Goal: Information Seeking & Learning: Learn about a topic

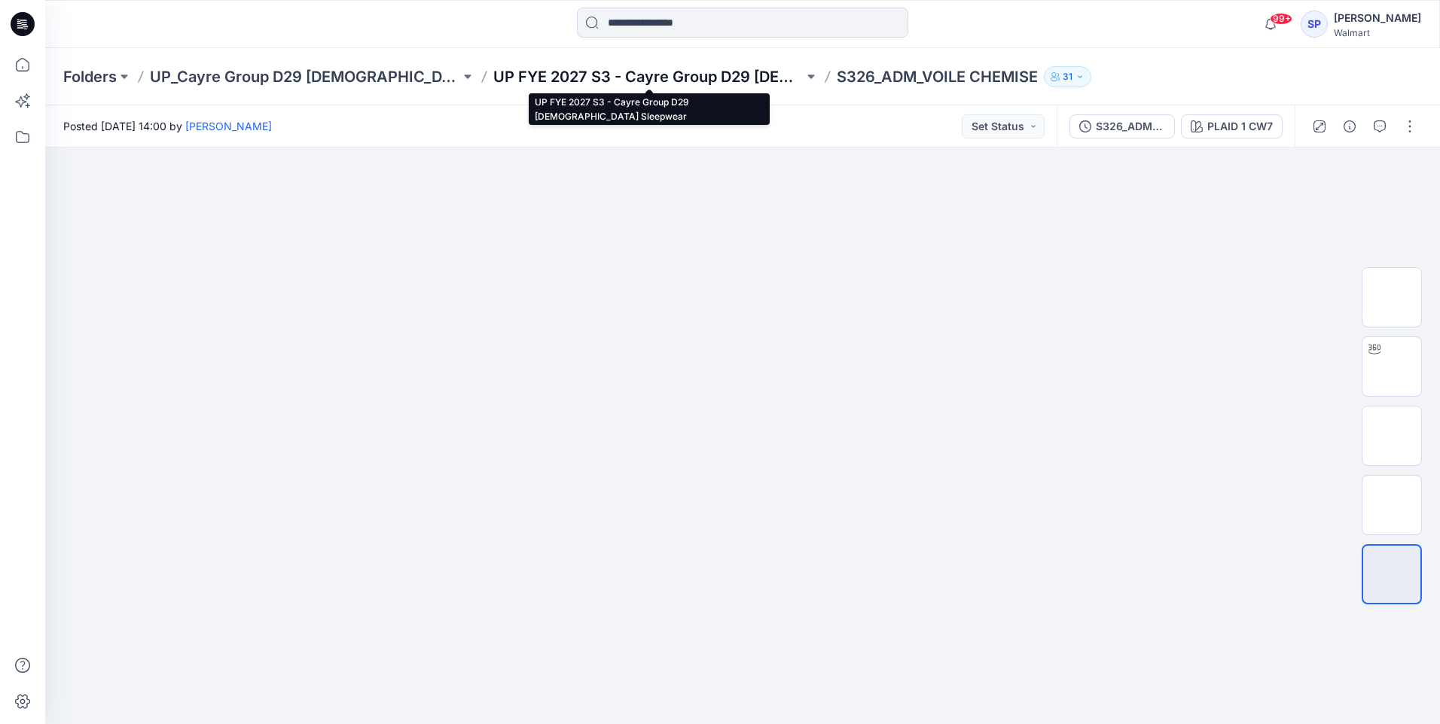
click at [763, 79] on p "UP FYE 2027 S3 - Cayre Group D29 [DEMOGRAPHIC_DATA] Sleepwear" at bounding box center [648, 76] width 310 height 21
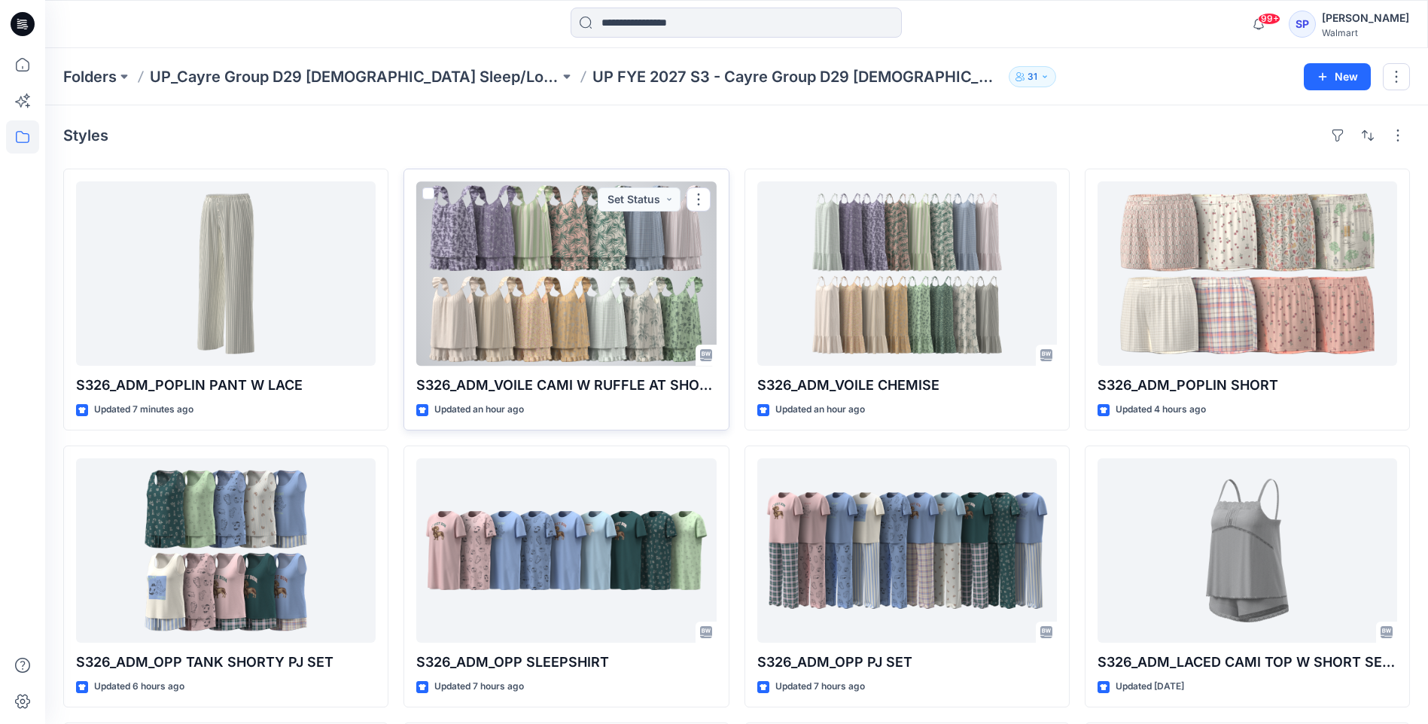
click at [617, 325] on div at bounding box center [566, 273] width 300 height 184
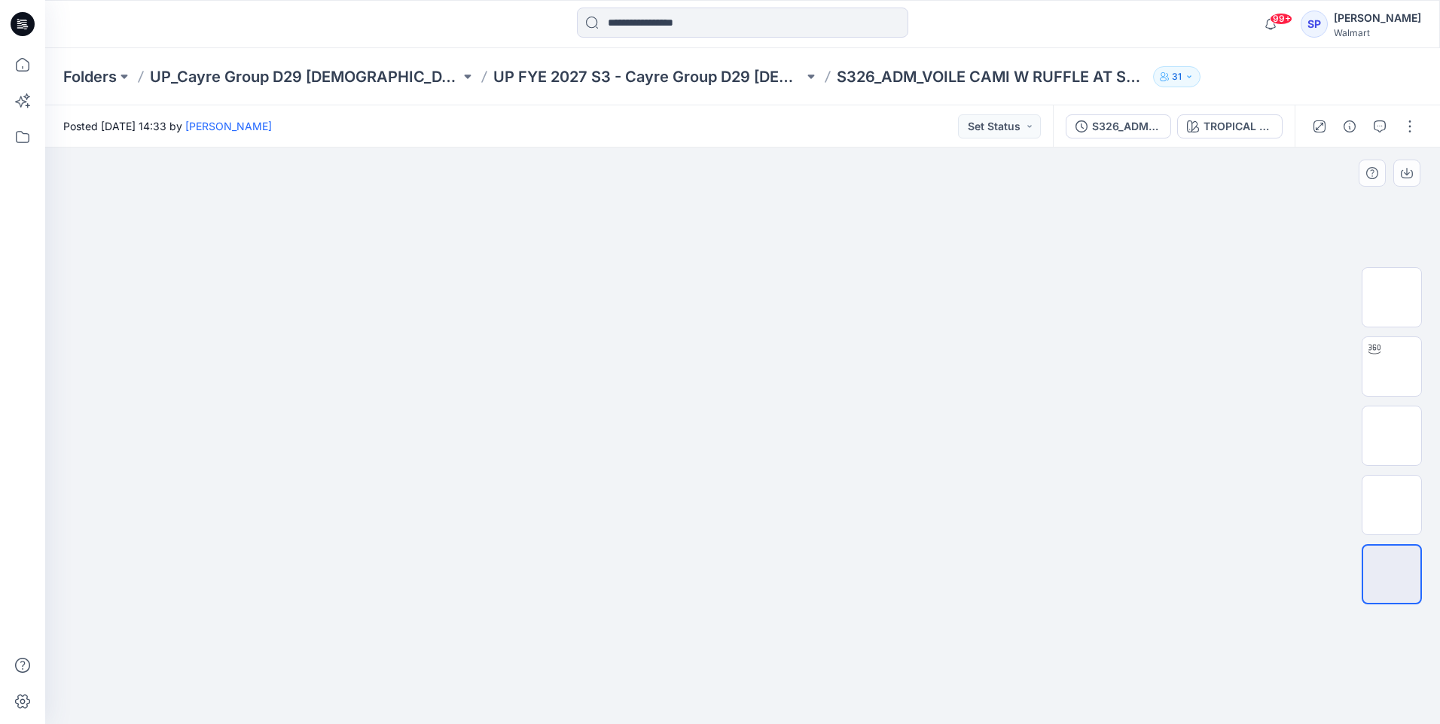
click at [1173, 384] on div at bounding box center [742, 436] width 1394 height 577
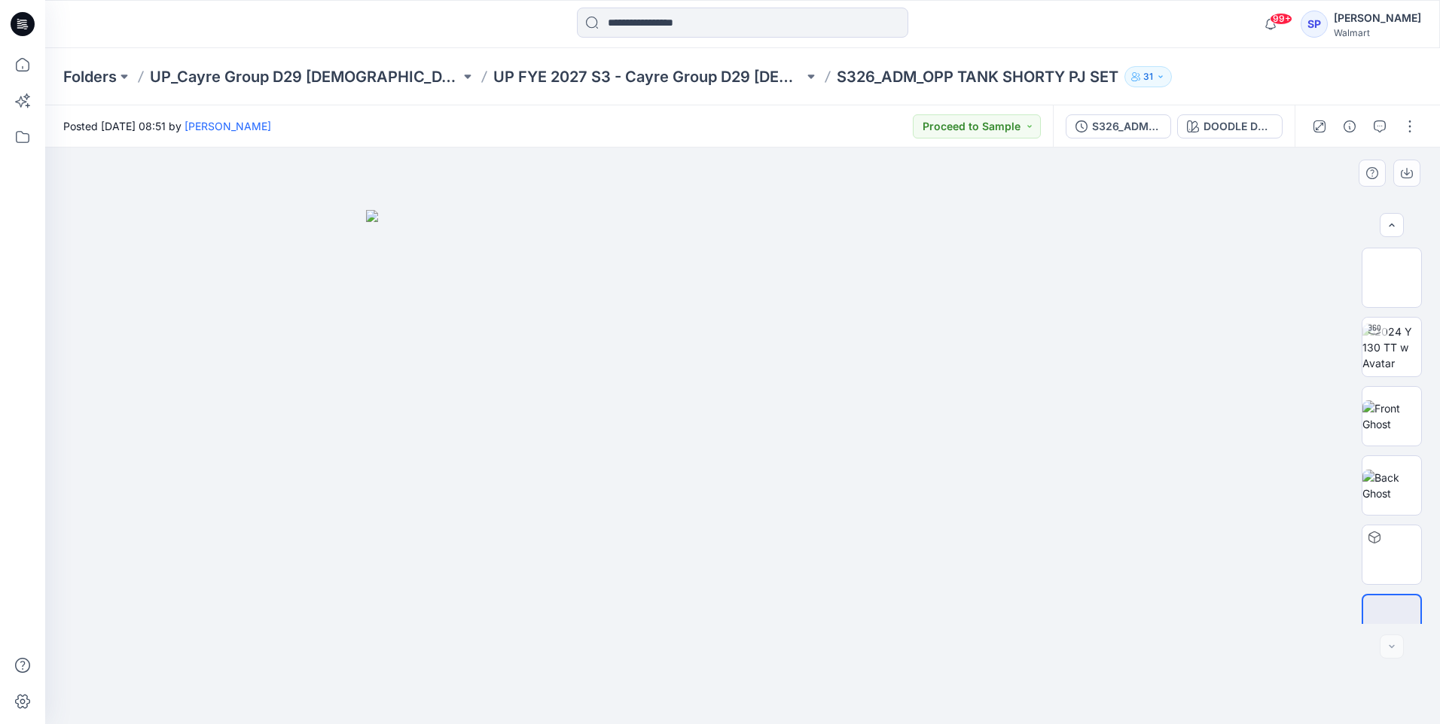
scroll to position [30, 0]
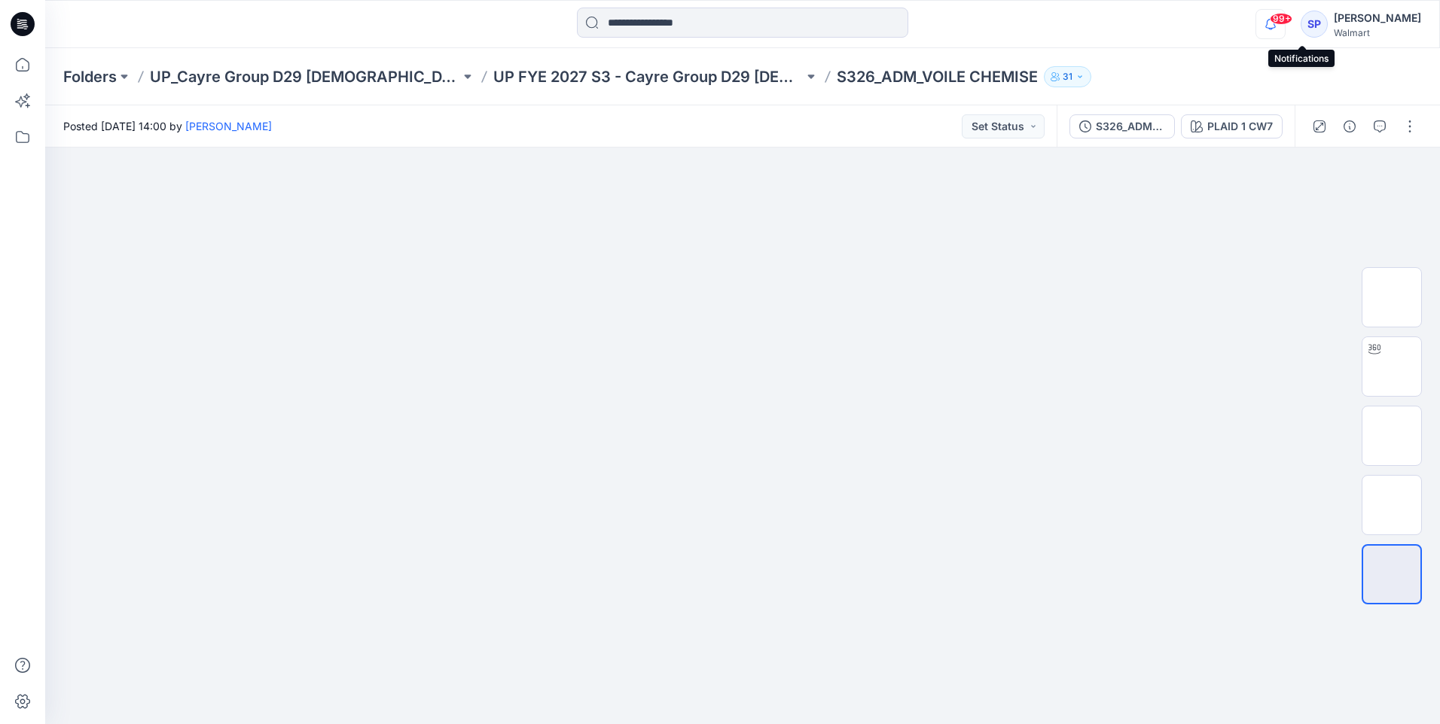
click at [1275, 28] on icon "button" at bounding box center [1270, 24] width 11 height 10
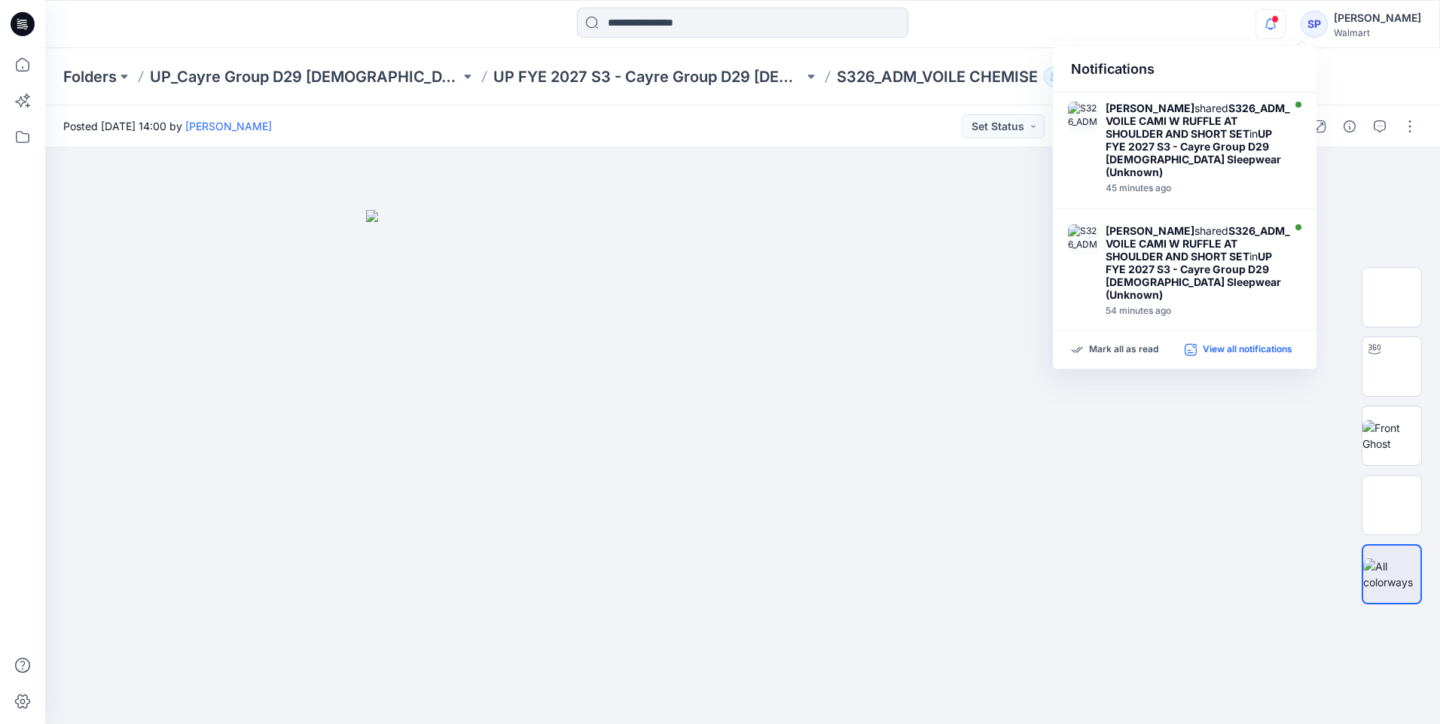
click at [1233, 354] on p "View all notifications" at bounding box center [1247, 350] width 90 height 14
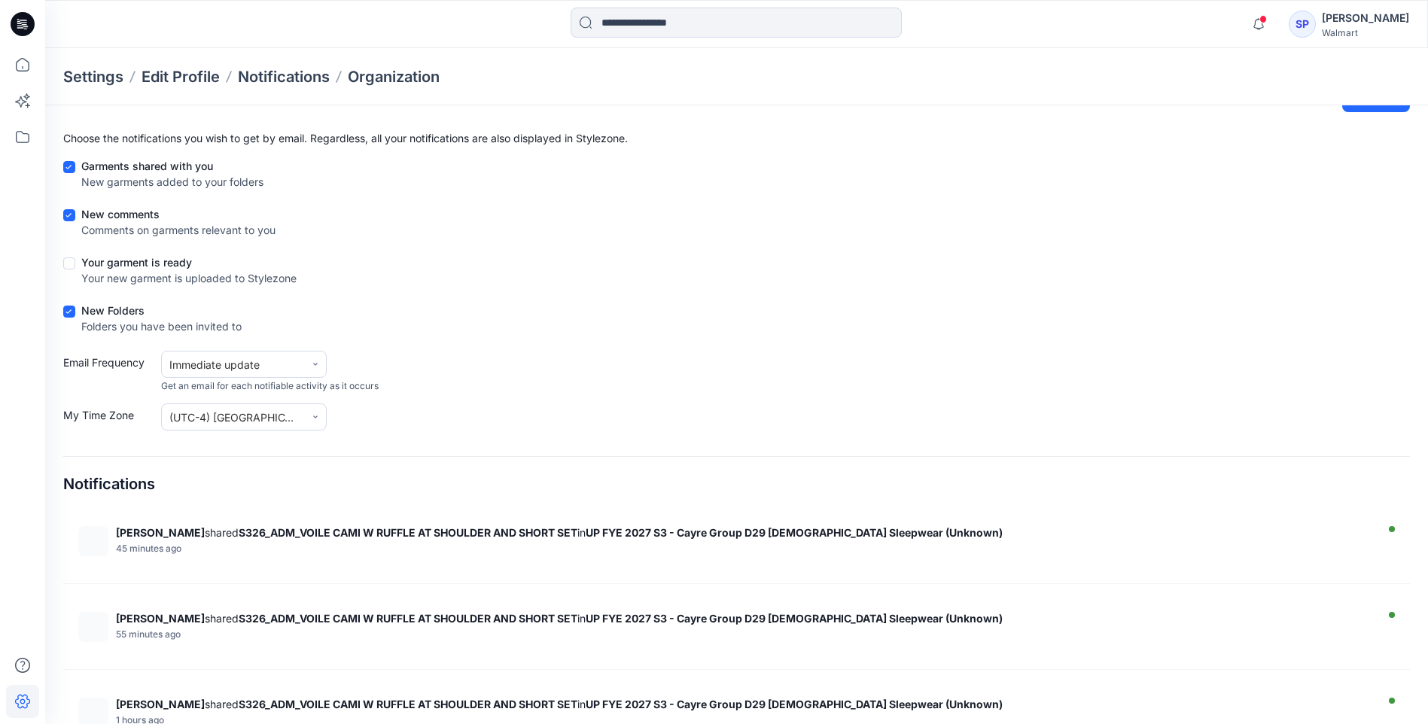
scroll to position [75, 0]
